Goal: Navigation & Orientation: Find specific page/section

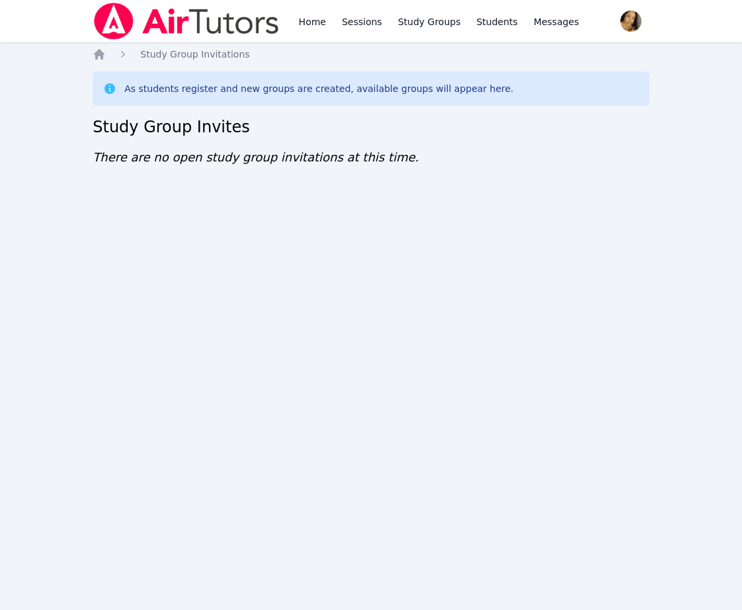
click at [417, 52] on nav "Home Study Group Invitations" at bounding box center [371, 54] width 557 height 13
click at [670, 245] on div "Home Sessions Study Groups Students Messages Open user menu Lee'Tayna Hostick O…" at bounding box center [371, 305] width 742 height 610
click at [551, 309] on div "Home Sessions Study Groups Students Messages Open user menu Lee'Tayna Hostick O…" at bounding box center [371, 305] width 742 height 610
click at [56, 124] on div "Home Sessions Study Groups Students Messages Open user menu Lee'Tayna Hostick O…" at bounding box center [371, 305] width 742 height 610
